Goal: Information Seeking & Learning: Find specific fact

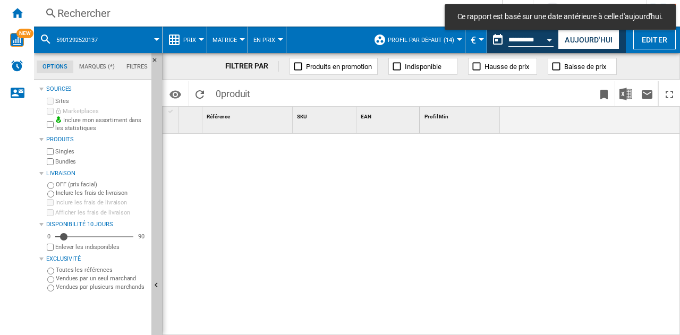
click at [259, 8] on div "Rechercher" at bounding box center [265, 13] width 417 height 15
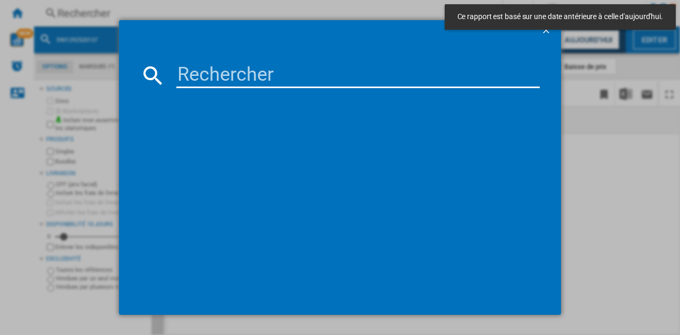
click at [264, 85] on input at bounding box center [357, 75] width 363 height 25
paste input "8806097251880"
type input "8806097251880"
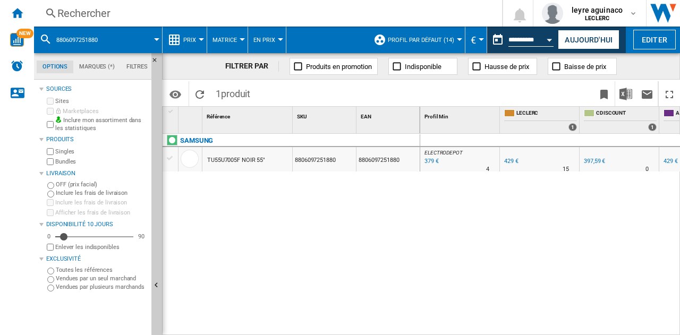
click at [430, 162] on div "379 €" at bounding box center [431, 161] width 16 height 11
click at [429, 160] on div "379 €" at bounding box center [431, 161] width 16 height 11
click at [587, 41] on button "Aujourd'hui" at bounding box center [588, 40] width 62 height 20
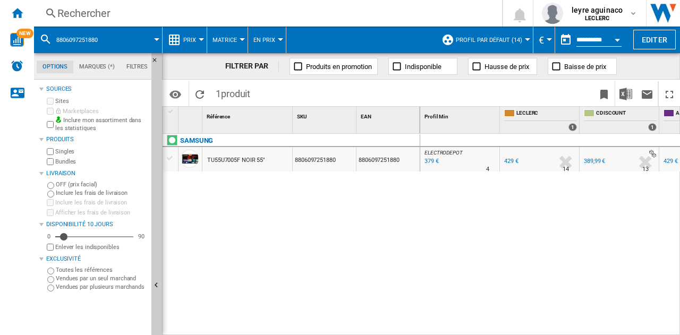
click at [434, 162] on div "379 €" at bounding box center [431, 161] width 16 height 11
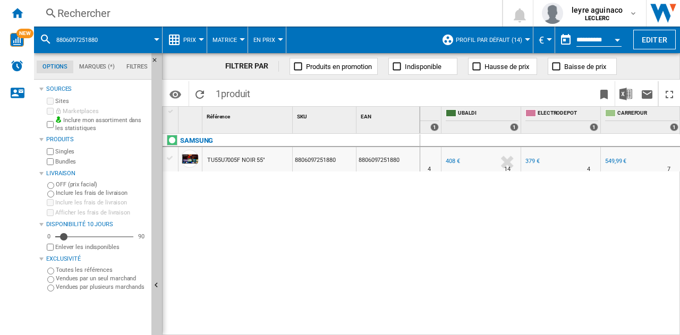
click at [217, 10] on div "Rechercher" at bounding box center [265, 13] width 417 height 15
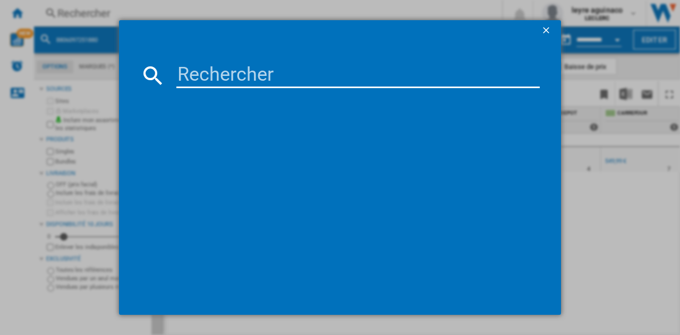
click at [245, 79] on input at bounding box center [357, 75] width 363 height 25
type input "8806097251873"
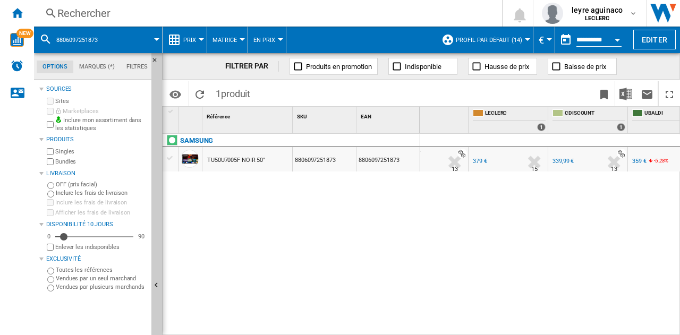
click at [641, 161] on div "359 €" at bounding box center [639, 161] width 14 height 7
drag, startPoint x: 278, startPoint y: 5, endPoint x: 278, endPoint y: 14, distance: 8.5
click at [278, 6] on div "Rechercher Rechercher 0 leyre aguinaco LECLERC LECLERC Mes paramètres Se déconn…" at bounding box center [357, 13] width 646 height 27
click at [278, 20] on div "Rechercher" at bounding box center [265, 13] width 417 height 15
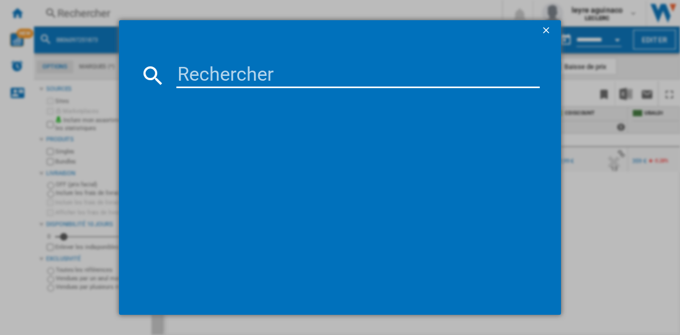
click at [301, 73] on input at bounding box center [357, 75] width 363 height 25
type input "5901292525859"
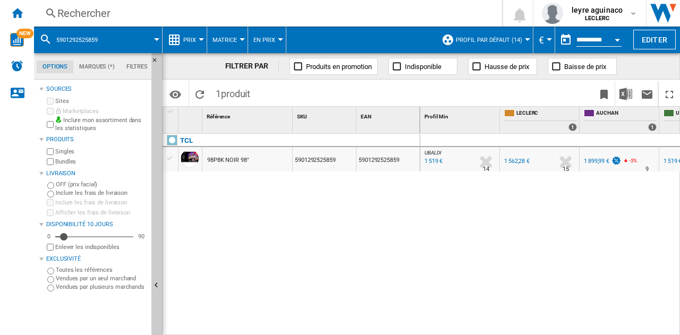
click at [426, 163] on div "1 519 €" at bounding box center [433, 161] width 20 height 11
click at [519, 160] on div "1 562,28 €" at bounding box center [516, 161] width 25 height 7
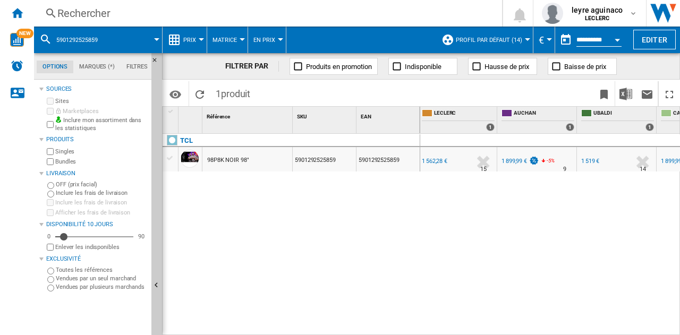
scroll to position [0, 112]
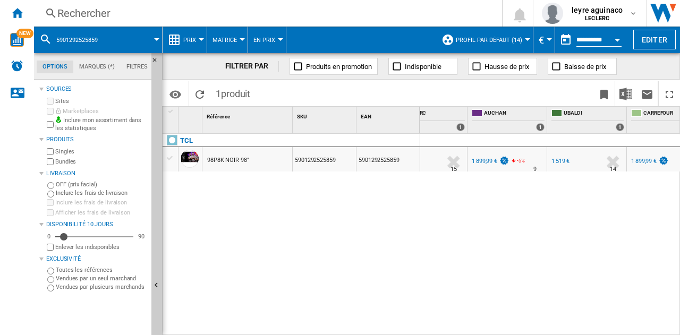
click at [560, 161] on div "1 519 €" at bounding box center [560, 161] width 18 height 7
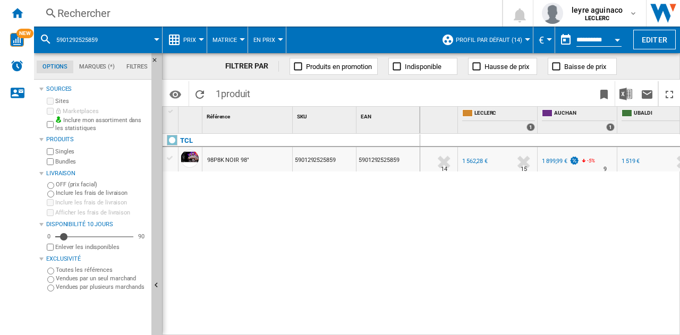
scroll to position [0, 0]
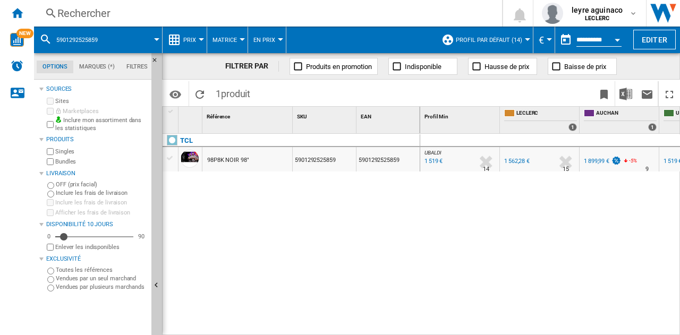
click at [315, 12] on div "Rechercher" at bounding box center [265, 13] width 417 height 15
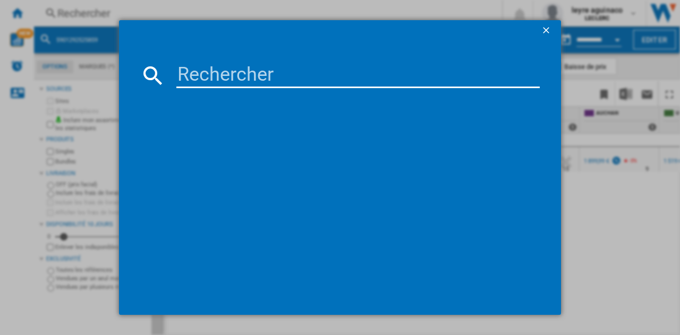
click at [279, 65] on input at bounding box center [357, 75] width 363 height 25
type input "8806097251743"
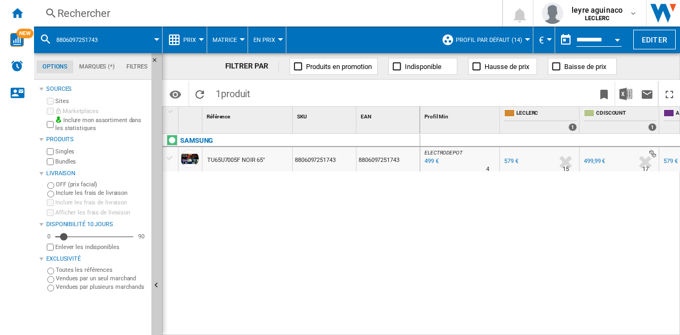
click at [433, 162] on div "499 €" at bounding box center [431, 161] width 16 height 11
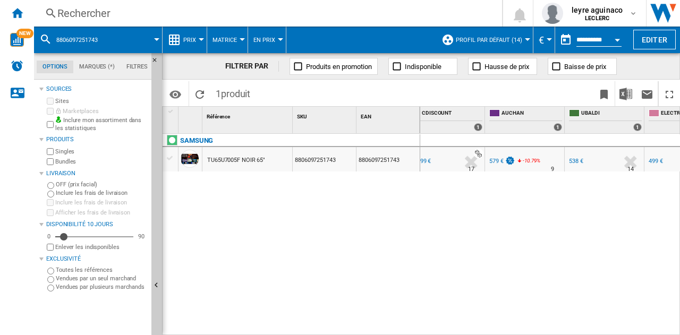
scroll to position [0, 218]
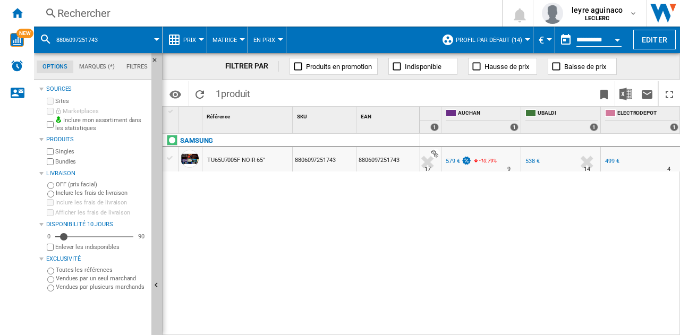
click at [532, 159] on div "538 €" at bounding box center [532, 161] width 14 height 7
click at [293, 14] on div "Rechercher" at bounding box center [265, 13] width 417 height 15
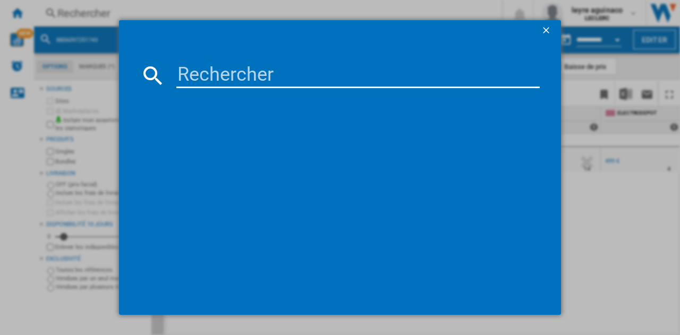
click at [305, 78] on input at bounding box center [357, 75] width 363 height 25
type input "8806096181683"
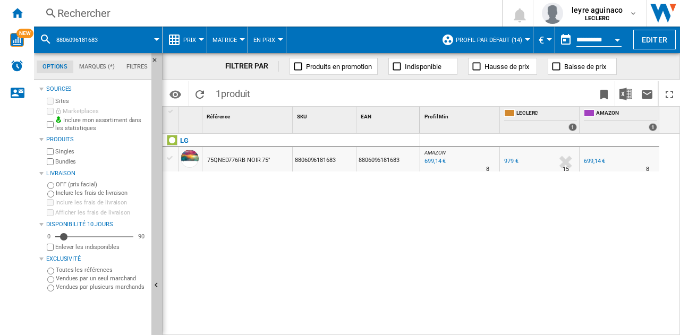
drag, startPoint x: 208, startPoint y: 159, endPoint x: 245, endPoint y: 160, distance: 36.7
click at [245, 160] on div "75QNED776RB NOIR 75"" at bounding box center [247, 159] width 90 height 24
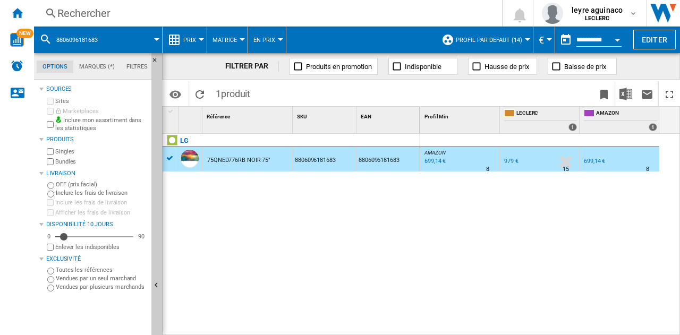
click at [238, 157] on div "75QNED776RB NOIR 75"" at bounding box center [238, 160] width 63 height 24
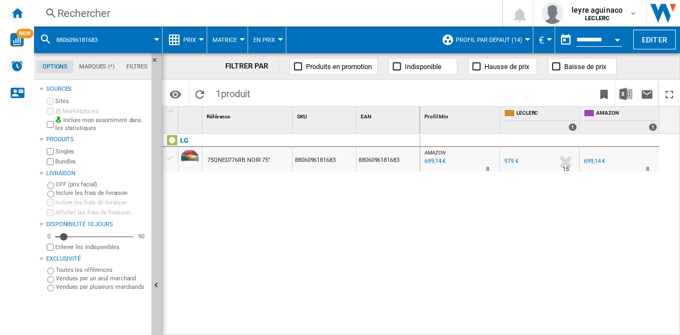
click at [595, 162] on div "699,14 €" at bounding box center [594, 161] width 21 height 7
drag, startPoint x: 259, startPoint y: 3, endPoint x: 262, endPoint y: 12, distance: 9.6
click at [260, 3] on div "Rechercher Rechercher 0 leyre aguinaco LECLERC LECLERC Mes paramètres Se déconn…" at bounding box center [357, 13] width 646 height 27
click at [263, 15] on div "Rechercher" at bounding box center [265, 13] width 417 height 15
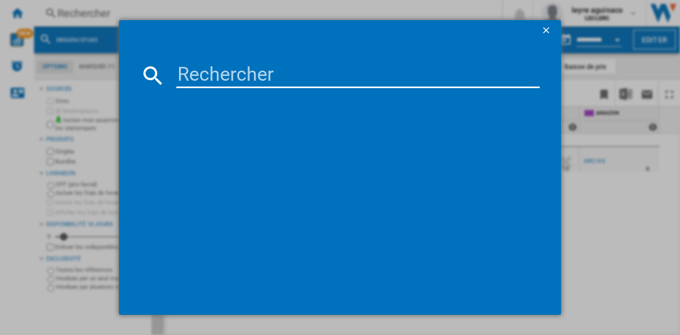
drag, startPoint x: 269, startPoint y: 77, endPoint x: 275, endPoint y: 79, distance: 6.2
click at [269, 77] on input at bounding box center [357, 75] width 363 height 25
type input "8806084497550"
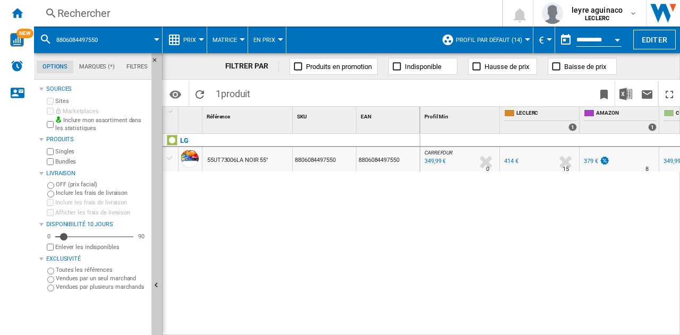
click at [593, 160] on div "379 €" at bounding box center [591, 161] width 14 height 7
click at [251, 6] on div "Rechercher Rechercher 0 leyre aguinaco LECLERC LECLERC Mes paramètres Se déconn…" at bounding box center [357, 13] width 646 height 27
click at [255, 14] on div "Rechercher" at bounding box center [265, 13] width 417 height 15
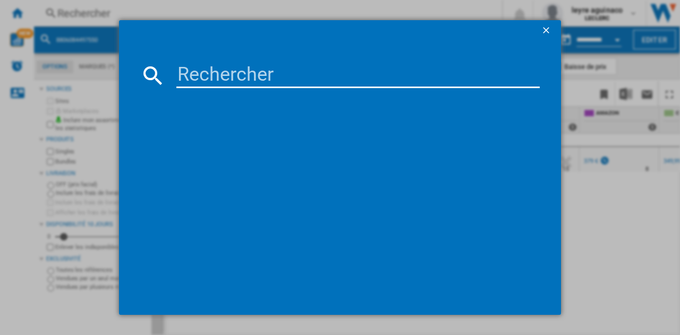
drag, startPoint x: 283, startPoint y: 70, endPoint x: 288, endPoint y: 73, distance: 5.7
click at [284, 70] on input at bounding box center [357, 75] width 363 height 25
type input "8806095973517"
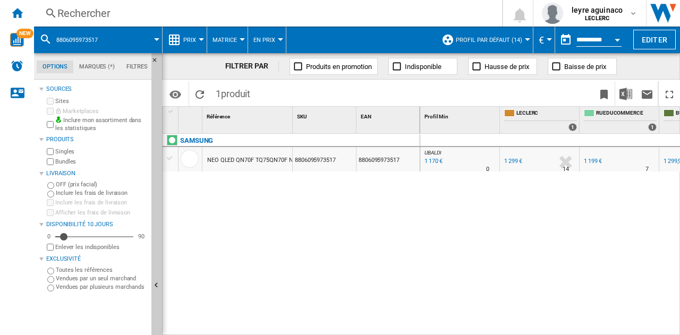
click at [431, 161] on div "1 170 €" at bounding box center [433, 161] width 20 height 11
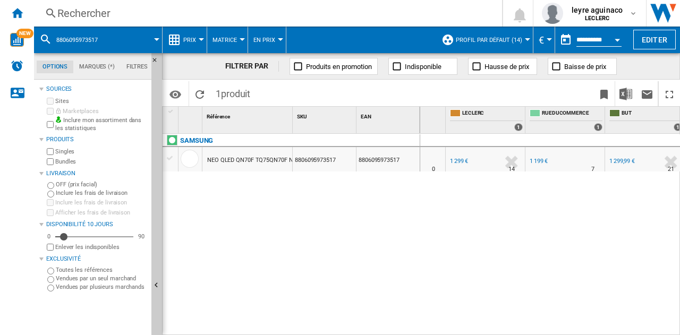
scroll to position [0, 62]
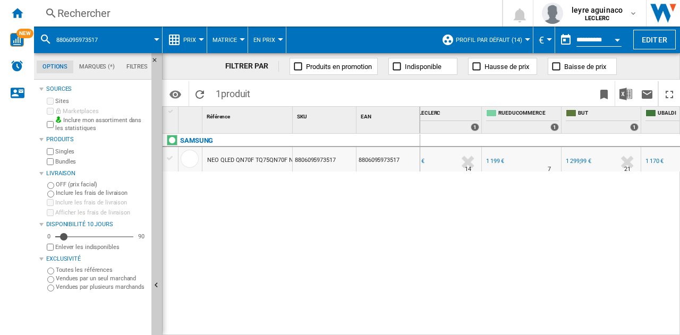
click at [489, 164] on div "1 199 €" at bounding box center [495, 161] width 18 height 7
click at [239, 17] on div "Rechercher" at bounding box center [265, 13] width 417 height 15
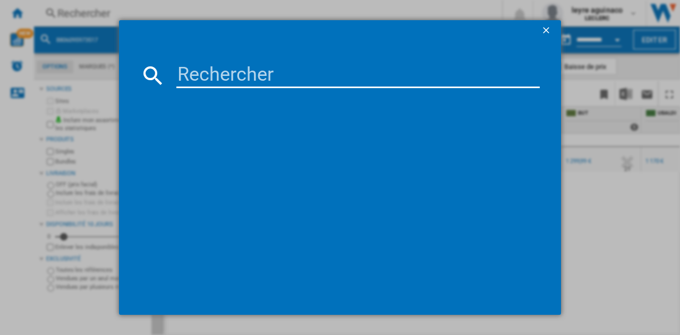
click at [271, 85] on input at bounding box center [357, 75] width 363 height 25
type input "v"
type input "8806094908695"
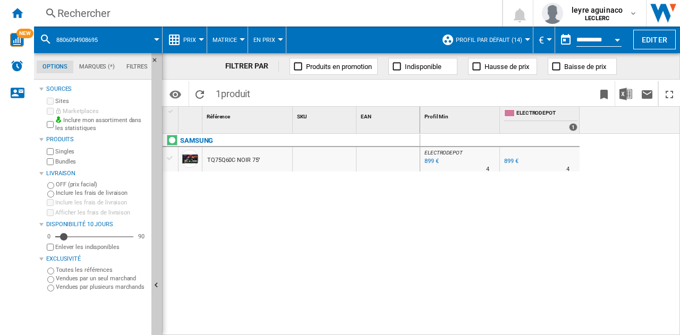
click at [406, 15] on div "Rechercher" at bounding box center [265, 13] width 417 height 15
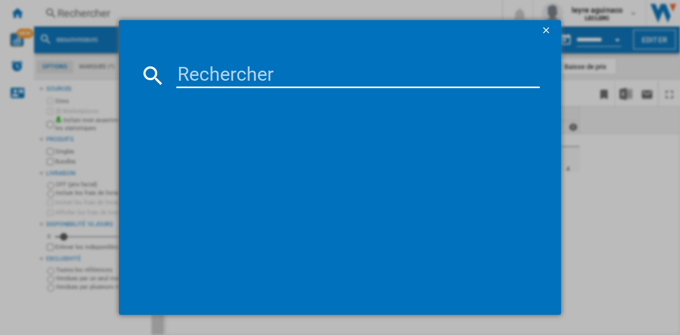
click at [375, 75] on input at bounding box center [357, 75] width 363 height 25
type input "8806095556086"
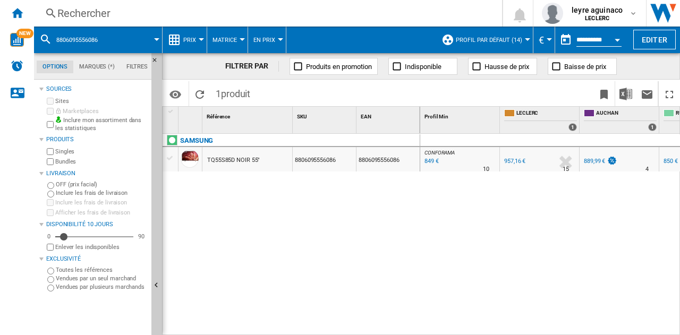
drag, startPoint x: 379, startPoint y: 195, endPoint x: 431, endPoint y: 183, distance: 53.3
click at [381, 195] on div "SAMSUNG TQ55S85D NOIR 55" 8806095556086 8806095556086" at bounding box center [291, 232] width 258 height 196
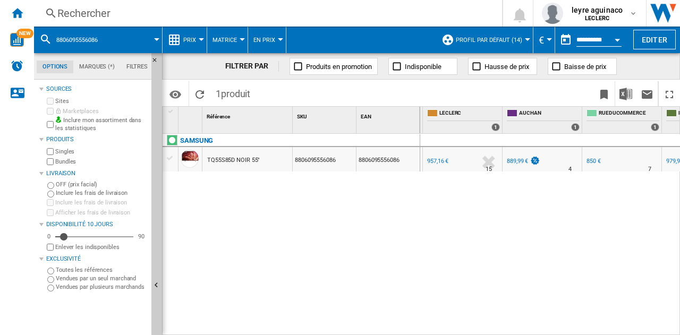
scroll to position [0, 138]
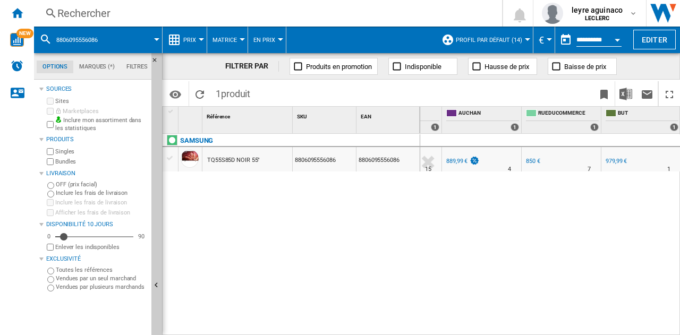
click at [611, 161] on div "979,99 €" at bounding box center [615, 161] width 21 height 7
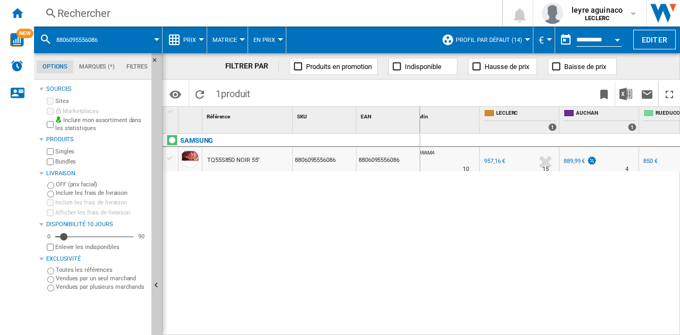
click at [308, 15] on div "Rechercher" at bounding box center [265, 13] width 417 height 15
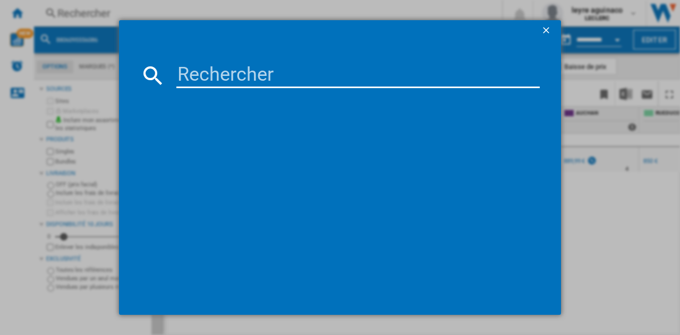
click at [309, 81] on input at bounding box center [357, 75] width 363 height 25
type input "6942351401157"
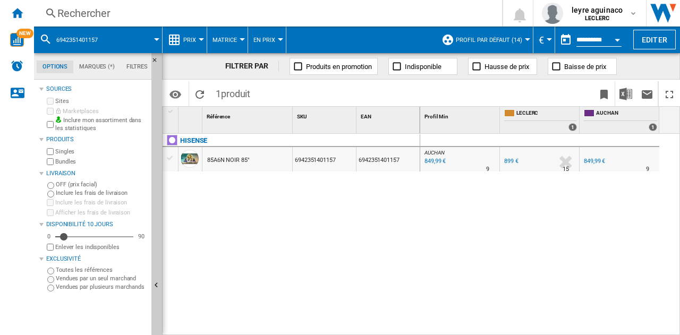
click at [301, 9] on div "Rechercher" at bounding box center [265, 13] width 417 height 15
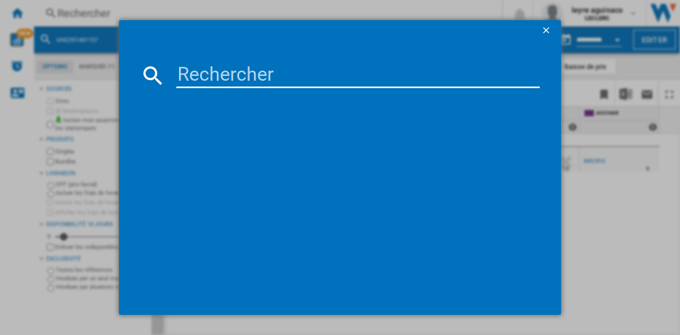
click at [297, 74] on input at bounding box center [357, 75] width 363 height 25
type input "8806091926623"
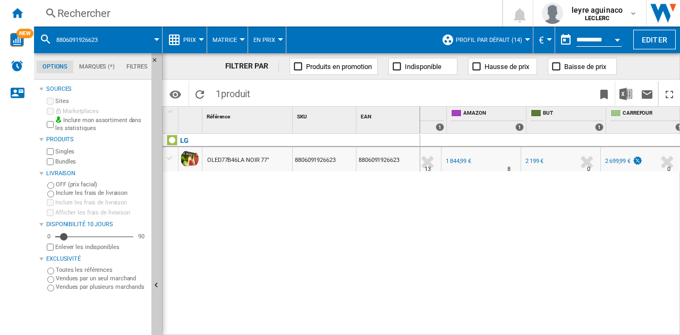
scroll to position [0, 218]
click at [345, 12] on div "Rechercher" at bounding box center [265, 13] width 417 height 15
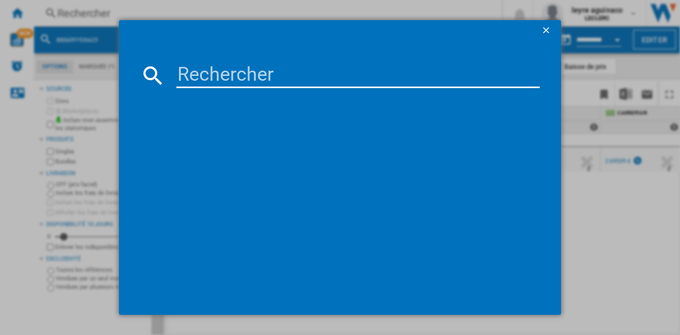
click at [325, 79] on input at bounding box center [357, 75] width 363 height 25
type input "6942351406268"
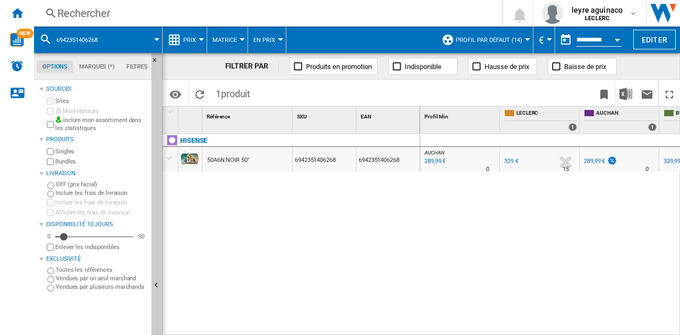
click at [470, 180] on div "AUCHAN : FR AUCHAN -11.9 % 289,99 € % N/A 0 AUCHAN : FR AUCHAN FR LECLERC 0.0 %…" at bounding box center [550, 235] width 260 height 202
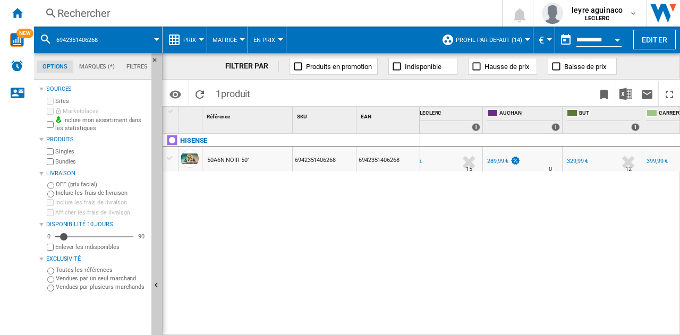
scroll to position [0, 109]
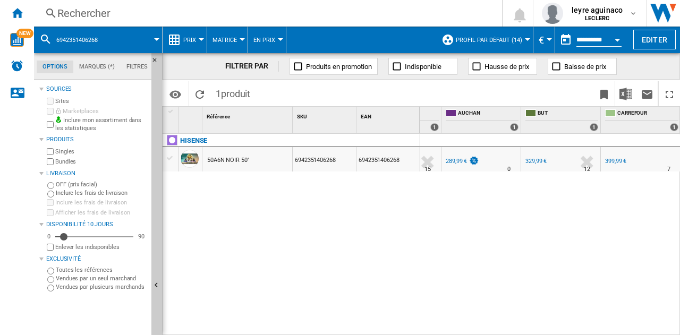
click at [270, 15] on div "Rechercher" at bounding box center [265, 13] width 417 height 15
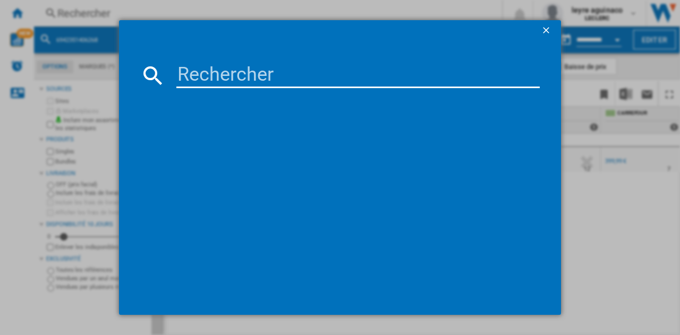
click at [281, 85] on input at bounding box center [357, 75] width 363 height 25
type input "5901292524043"
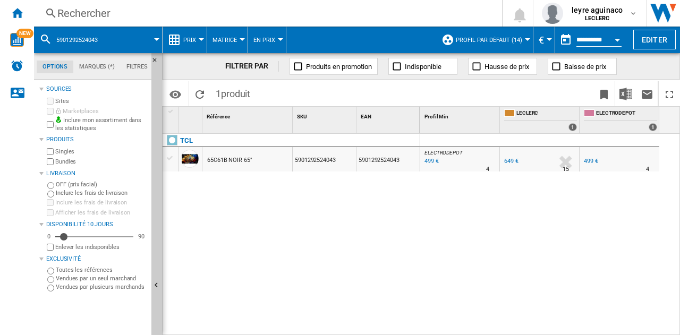
click at [327, 20] on div "Rechercher" at bounding box center [265, 13] width 417 height 15
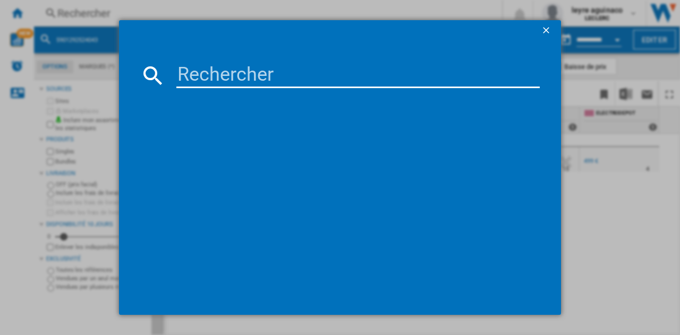
click at [294, 73] on input at bounding box center [357, 75] width 363 height 25
type input "8806091636966"
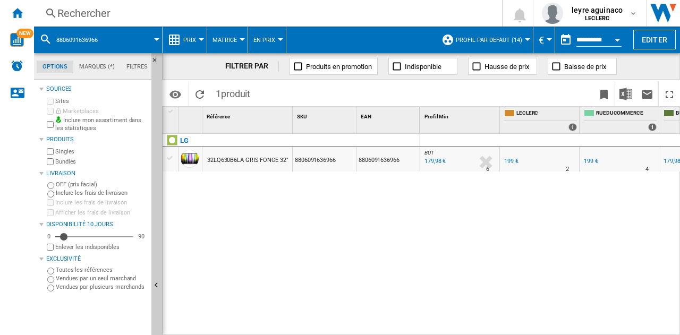
click at [513, 162] on div "199 €" at bounding box center [511, 161] width 14 height 7
click at [435, 161] on div "179,98 €" at bounding box center [434, 161] width 23 height 11
click at [226, 10] on div "Rechercher" at bounding box center [265, 13] width 417 height 15
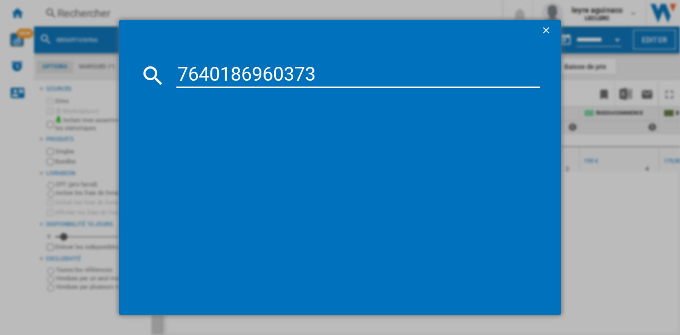
type input "7640186960373"
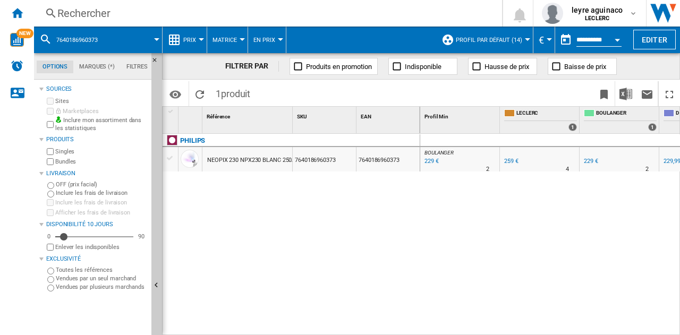
click at [221, 15] on div "Rechercher" at bounding box center [265, 13] width 417 height 15
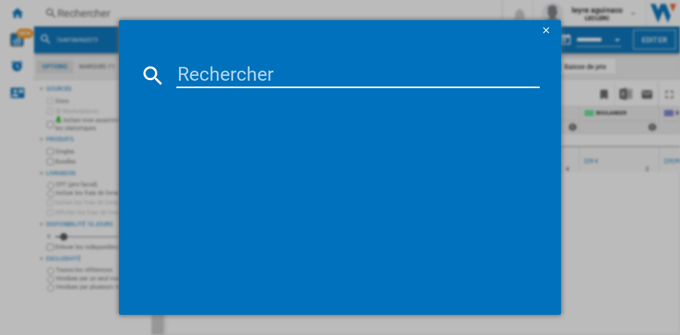
click at [236, 79] on input at bounding box center [357, 75] width 363 height 25
type input "8806097110910"
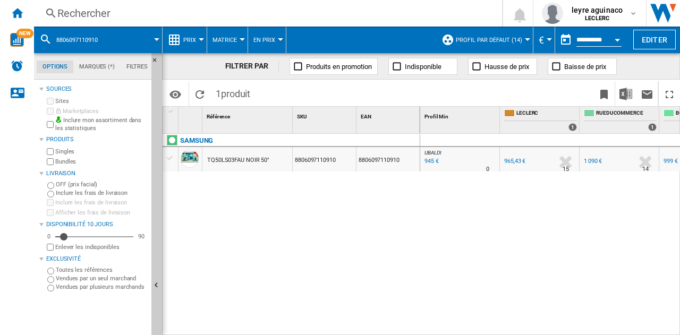
click at [264, 16] on div "Rechercher" at bounding box center [265, 13] width 417 height 15
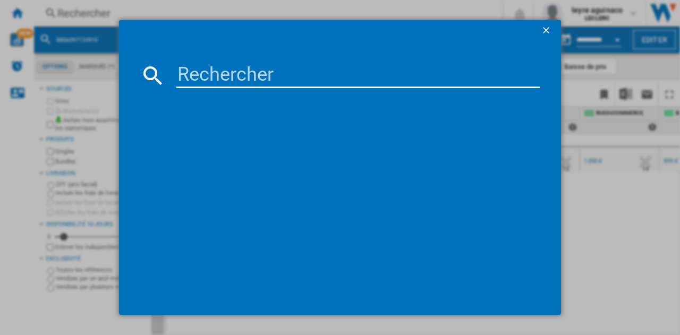
click at [260, 82] on input at bounding box center [357, 75] width 363 height 25
type input "6942351405629"
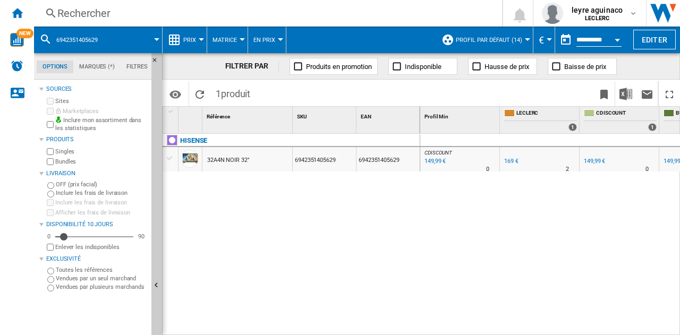
drag, startPoint x: 535, startPoint y: 329, endPoint x: 558, endPoint y: 332, distance: 23.0
click at [580, 332] on div "CDISCOUNT : FR CDISCOUNT -11.2 % 149,99 € % N/A 0 CDISCOUNT : FR CDISCOUNT FR L…" at bounding box center [550, 235] width 260 height 202
click at [212, 18] on div "Rechercher" at bounding box center [265, 13] width 417 height 15
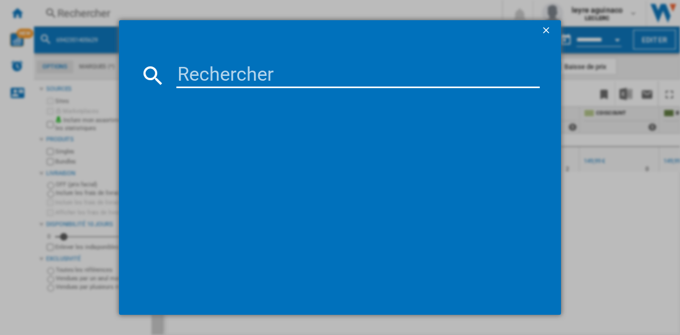
click at [229, 81] on input at bounding box center [357, 75] width 363 height 25
type input "4548736150232"
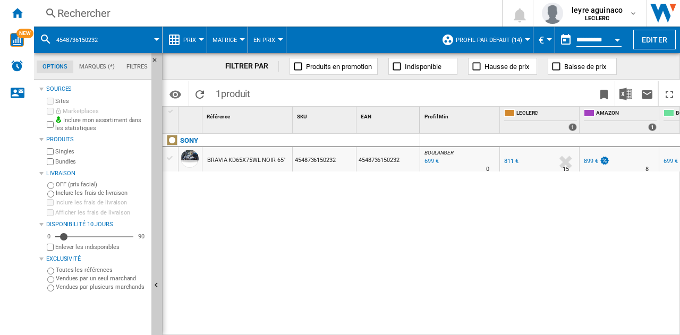
click at [589, 160] on div "899 €" at bounding box center [591, 161] width 14 height 7
click at [249, 12] on div "Rechercher" at bounding box center [265, 13] width 417 height 15
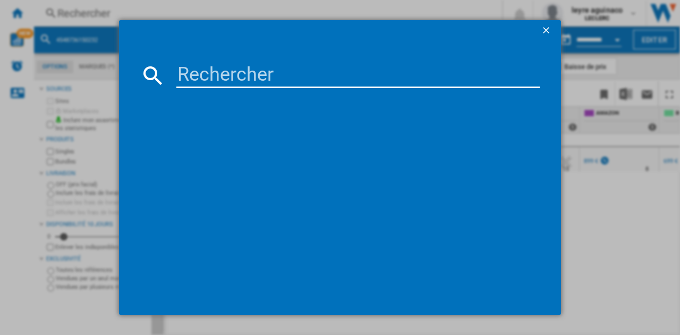
click at [276, 72] on input at bounding box center [357, 75] width 363 height 25
type input "8806096360576"
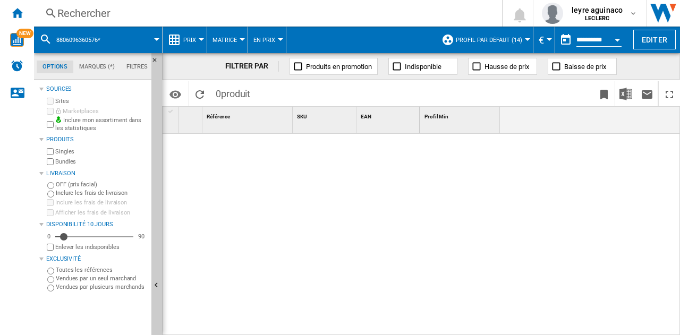
click at [247, 12] on div "Rechercher" at bounding box center [265, 13] width 417 height 15
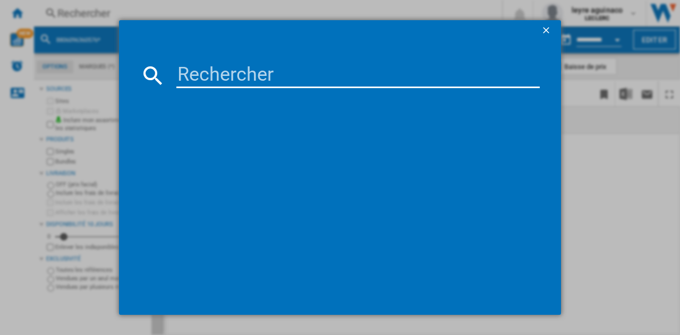
click at [314, 68] on input at bounding box center [357, 75] width 363 height 25
type input "8806096360576"
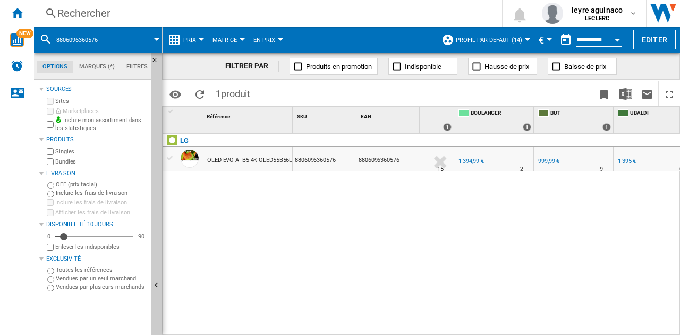
scroll to position [0, 126]
click at [551, 159] on div "999,99 €" at bounding box center [547, 161] width 21 height 7
